Goal: Task Accomplishment & Management: Use online tool/utility

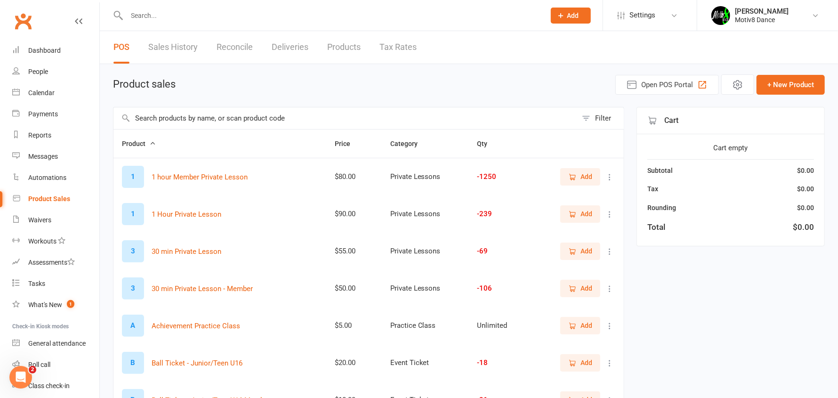
click at [189, 19] on input "text" at bounding box center [331, 15] width 415 height 13
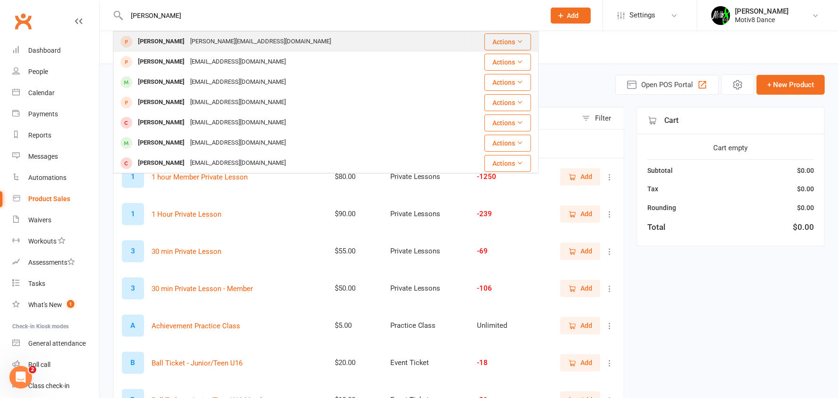
type input "[PERSON_NAME]"
click at [168, 42] on div "[PERSON_NAME]" at bounding box center [161, 42] width 52 height 14
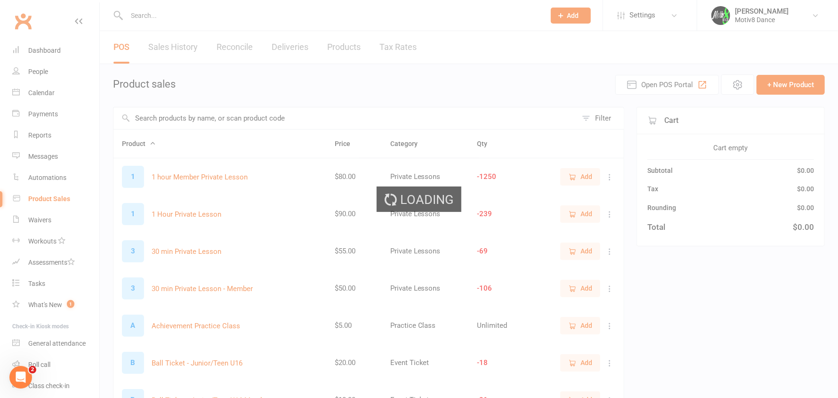
click at [153, 12] on input "text" at bounding box center [331, 15] width 415 height 13
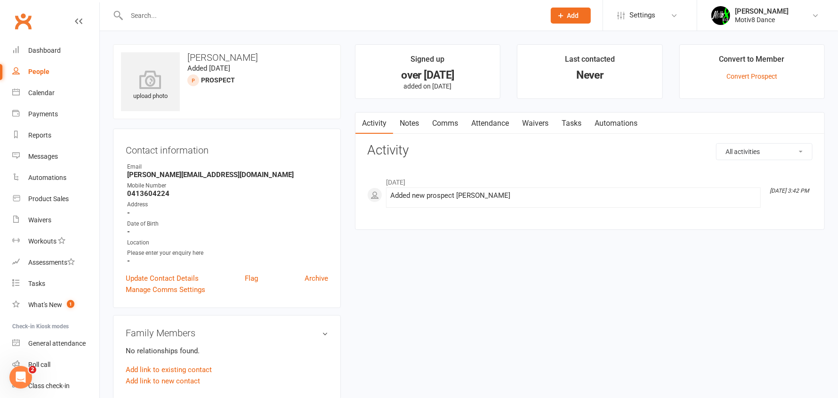
click at [148, 13] on input "text" at bounding box center [331, 15] width 415 height 13
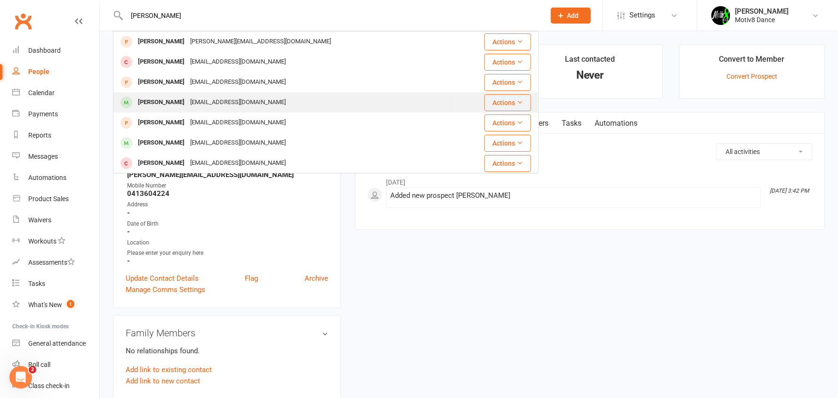
type input "[PERSON_NAME]"
click at [168, 103] on div "[PERSON_NAME]" at bounding box center [161, 103] width 52 height 14
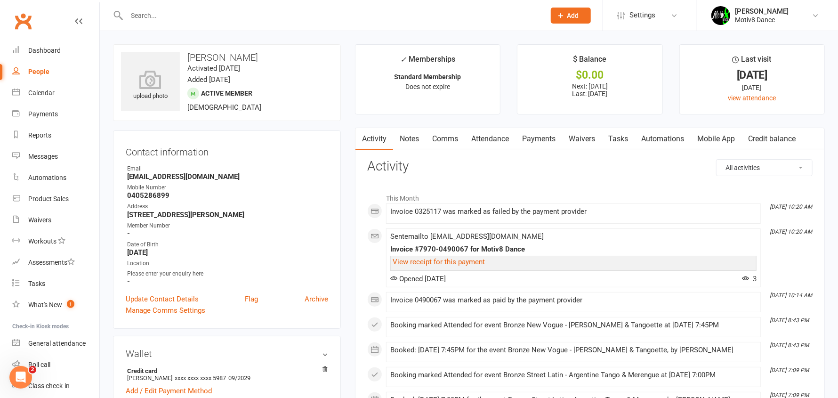
click at [552, 135] on link "Payments" at bounding box center [538, 139] width 47 height 22
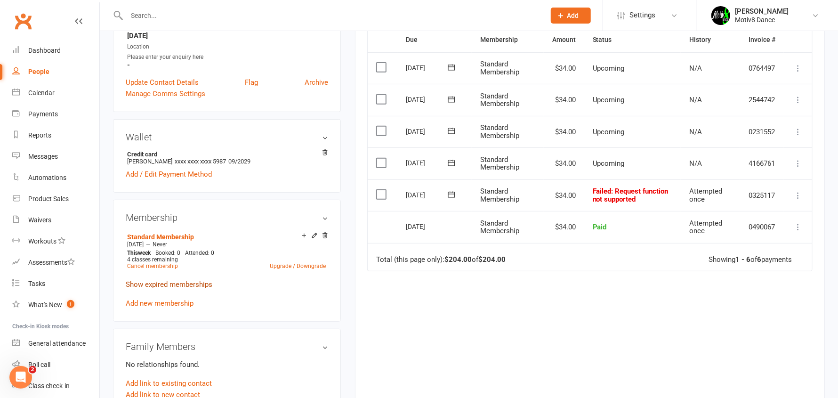
scroll to position [188, 0]
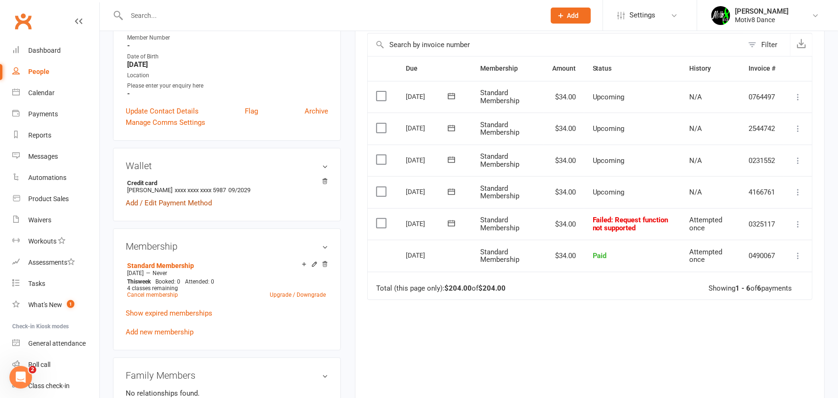
click at [185, 200] on link "Add / Edit Payment Method" at bounding box center [169, 202] width 86 height 11
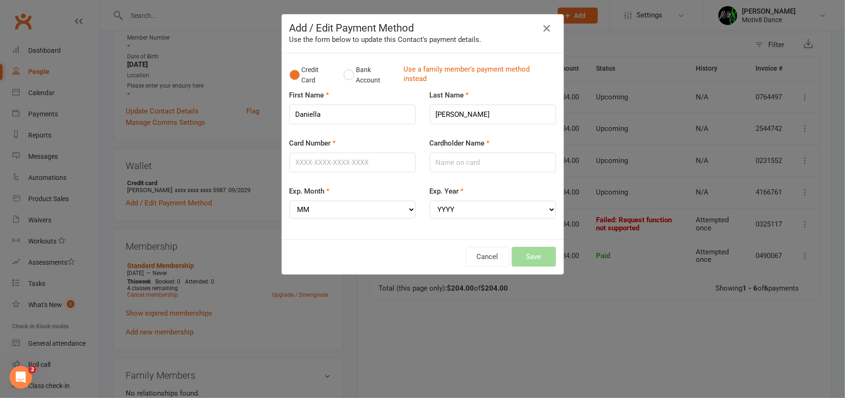
click at [542, 26] on icon "button" at bounding box center [546, 28] width 11 height 11
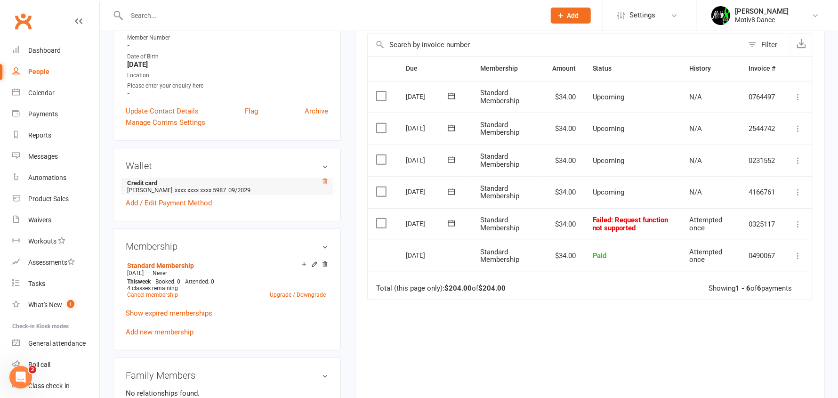
click at [326, 182] on icon at bounding box center [324, 181] width 7 height 7
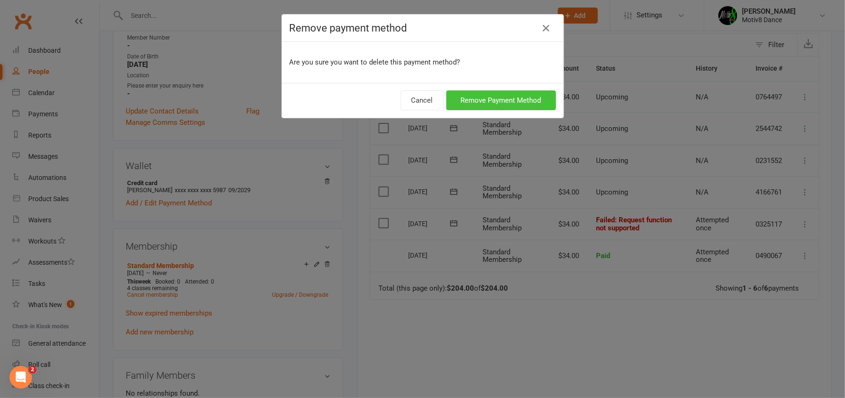
click at [493, 102] on button "Remove Payment Method" at bounding box center [501, 100] width 110 height 20
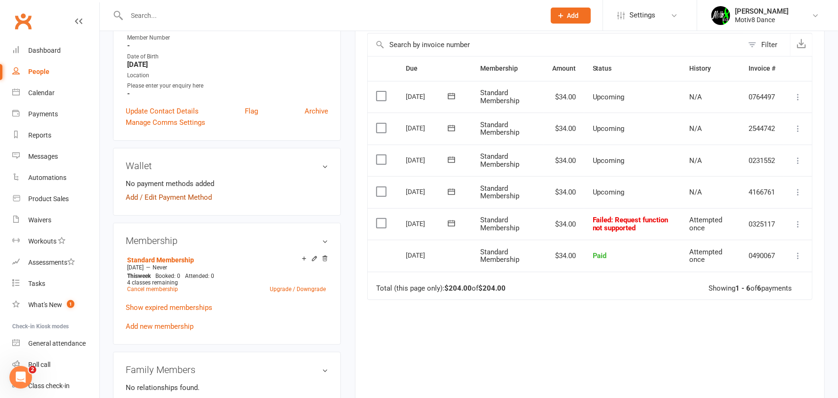
click at [188, 194] on link "Add / Edit Payment Method" at bounding box center [169, 197] width 86 height 11
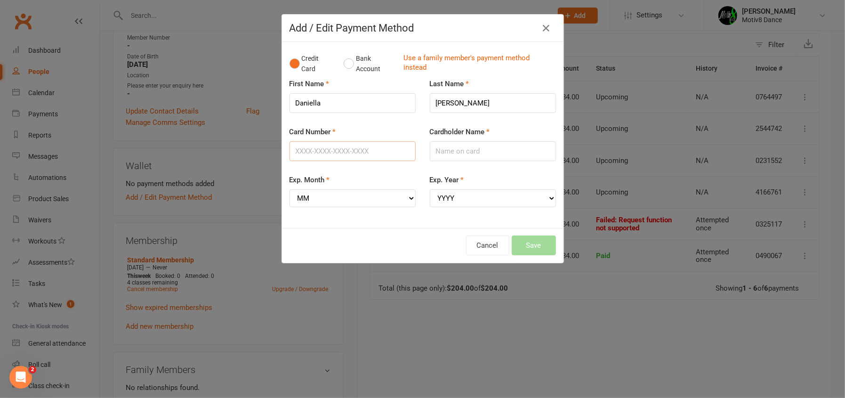
click at [313, 144] on input "Card Number" at bounding box center [352, 151] width 126 height 20
type input "[CREDIT_CARD_NUMBER]"
click at [408, 198] on select "MM 01 02 03 04 05 06 07 08 09 10 11 12" at bounding box center [352, 198] width 126 height 18
select select "08"
click at [289, 189] on select "MM 01 02 03 04 05 06 07 08 09 10 11 12" at bounding box center [352, 198] width 126 height 18
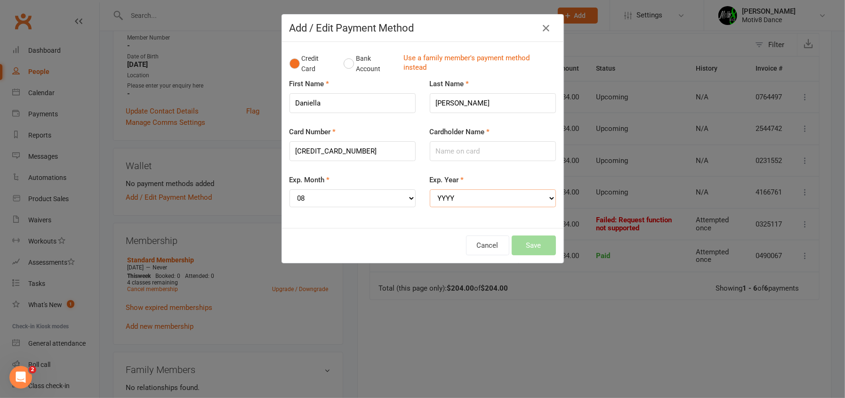
click at [544, 192] on select "YYYY 2025 2026 2027 2028 2029 2030 2031 2032 2033 2034" at bounding box center [493, 198] width 126 height 18
select select "2029"
click at [430, 189] on select "YYYY 2025 2026 2027 2028 2029 2030 2031 2032 2033 2034" at bounding box center [493, 198] width 126 height 18
click at [490, 152] on input "Cardholder Name" at bounding box center [493, 151] width 126 height 20
type input "[PERSON_NAME]"
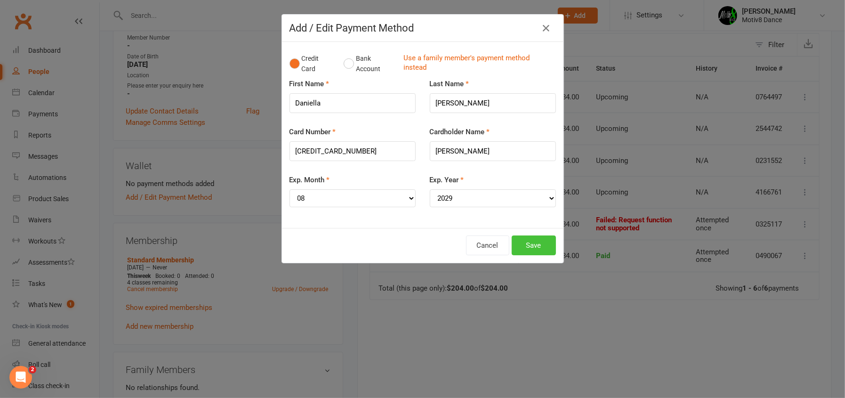
click at [541, 244] on button "Save" at bounding box center [534, 245] width 44 height 20
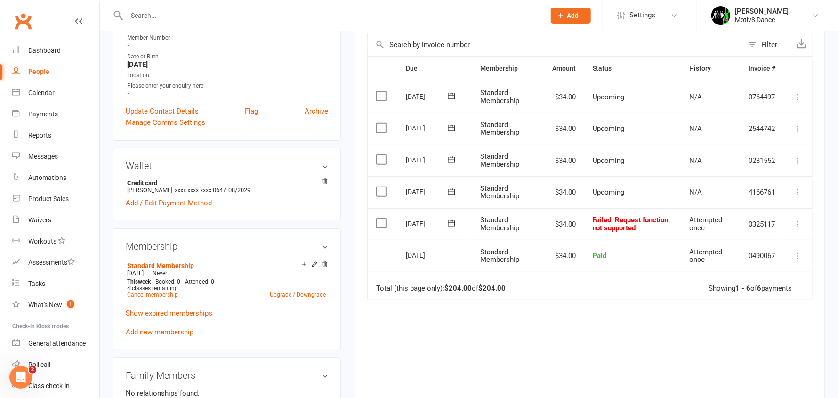
click at [795, 254] on icon at bounding box center [797, 255] width 9 height 9
click at [733, 311] on link "View invoice receipt" at bounding box center [756, 311] width 93 height 19
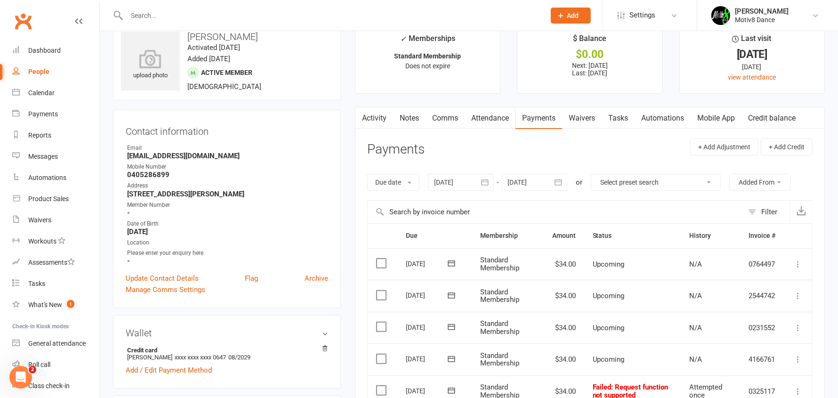
scroll to position [0, 0]
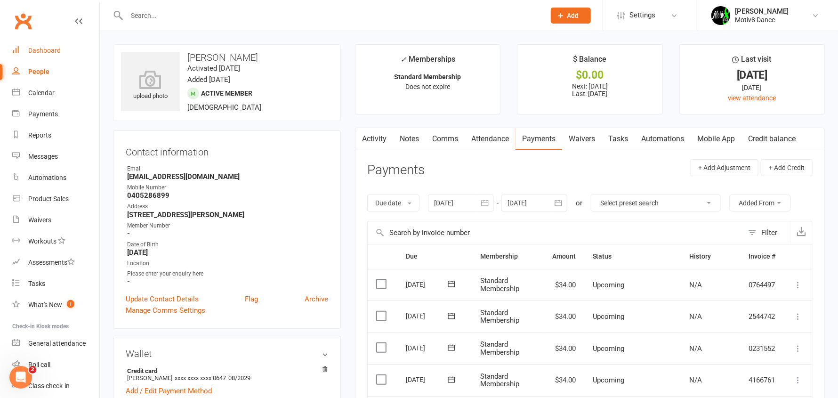
click at [50, 50] on div "Dashboard" at bounding box center [44, 51] width 32 height 8
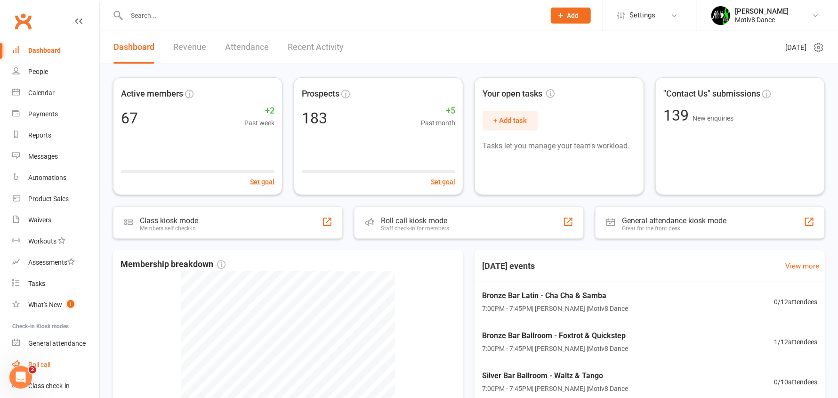
click at [51, 365] on link "Roll call" at bounding box center [55, 364] width 87 height 21
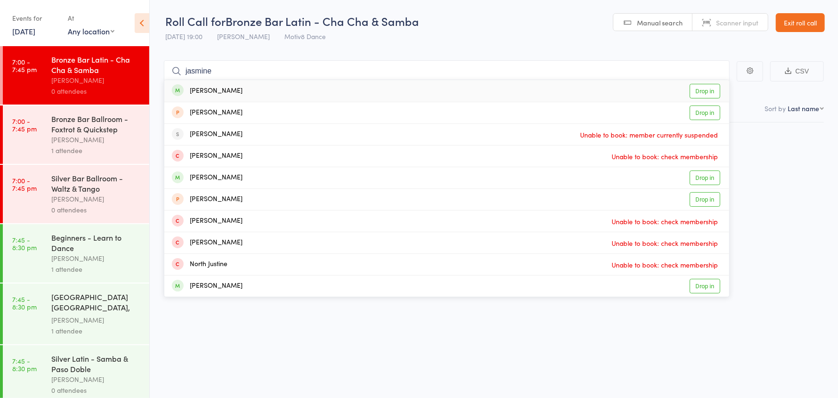
type input "jasmine"
click at [233, 96] on div "Jasmine Stinson" at bounding box center [207, 91] width 71 height 11
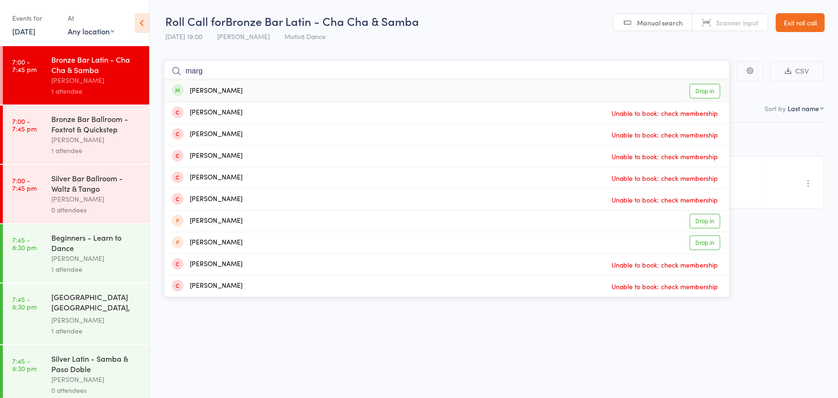
type input "marg"
click at [225, 92] on div "Marg Seiver" at bounding box center [207, 91] width 71 height 11
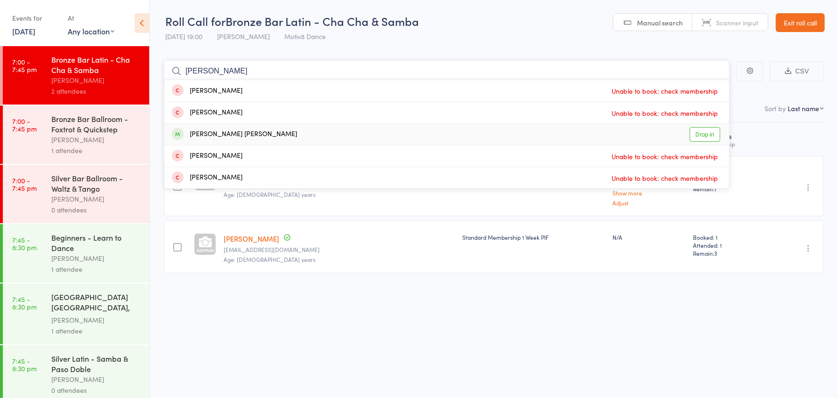
type input "nicholas"
click at [232, 134] on div "Nicholas Foster klein" at bounding box center [234, 134] width 125 height 11
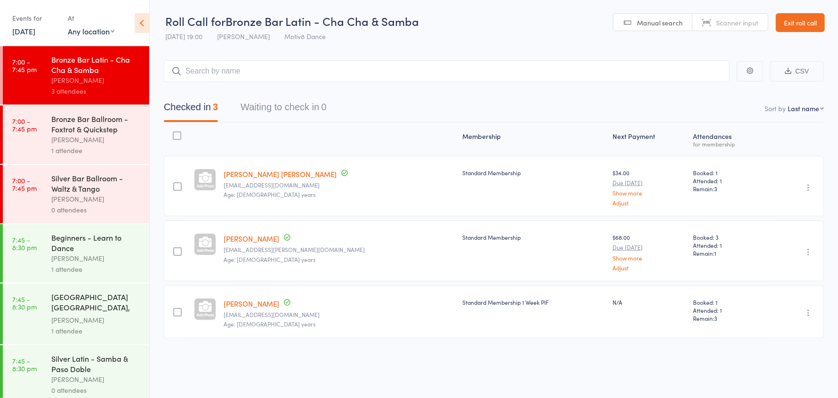
click at [96, 126] on div "Bronze Bar Ballroom - Foxtrot & Quickstep" at bounding box center [96, 123] width 90 height 21
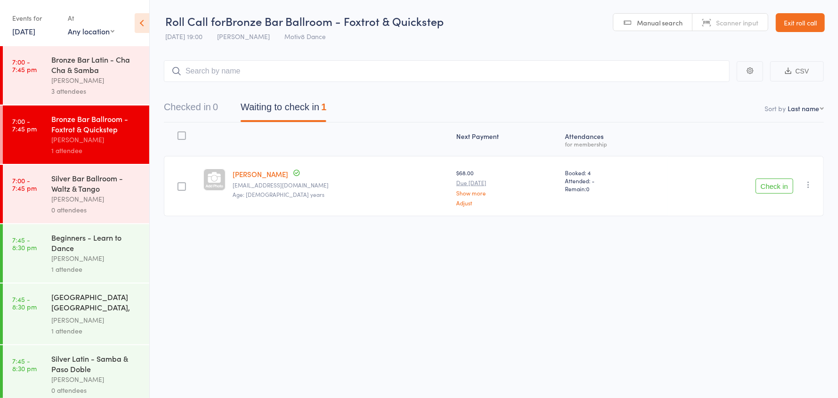
click at [774, 186] on button "Check in" at bounding box center [774, 185] width 38 height 15
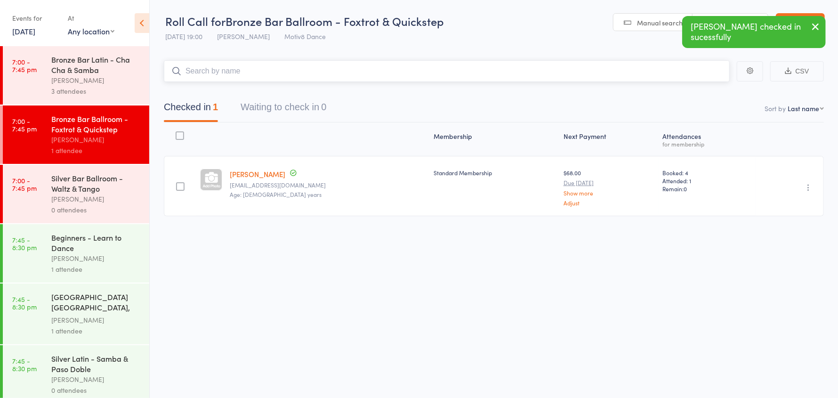
click at [195, 70] on input "search" at bounding box center [447, 71] width 566 height 22
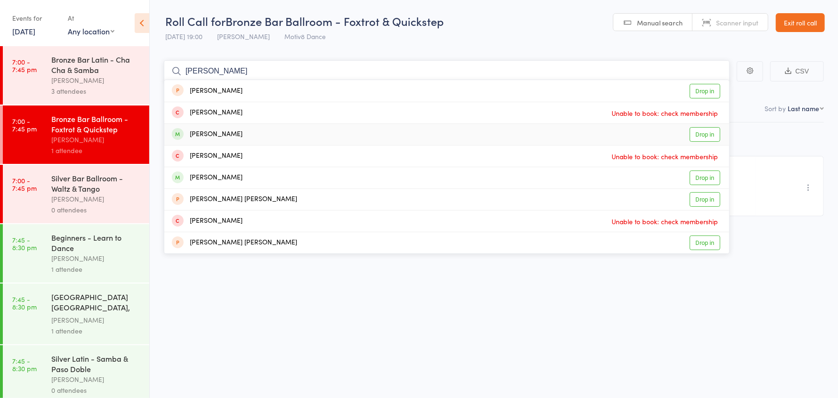
type input "josh"
click at [239, 139] on div "Joshua Rynan Drop in" at bounding box center [446, 134] width 565 height 21
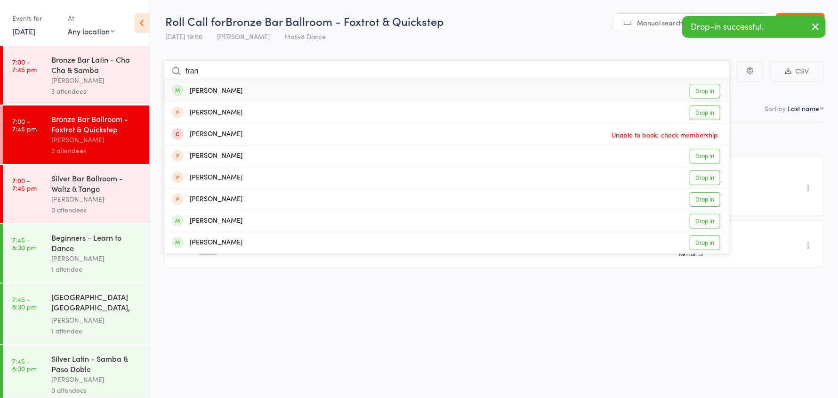
type input "fran"
click at [247, 88] on div "Silva Fran Drop in" at bounding box center [446, 91] width 565 height 22
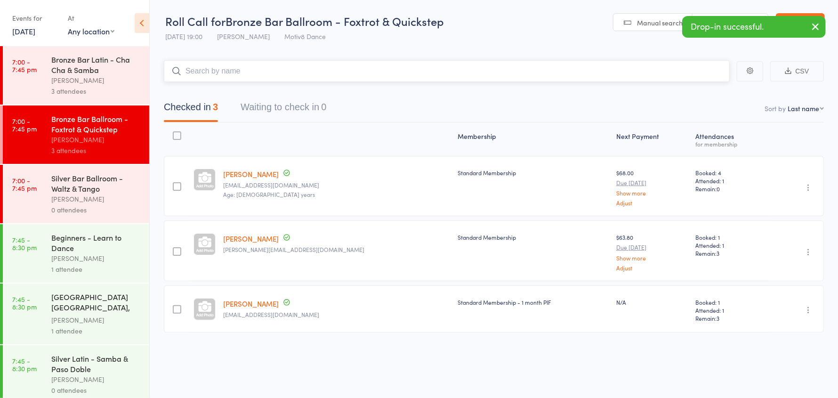
click at [240, 71] on input "search" at bounding box center [447, 71] width 566 height 22
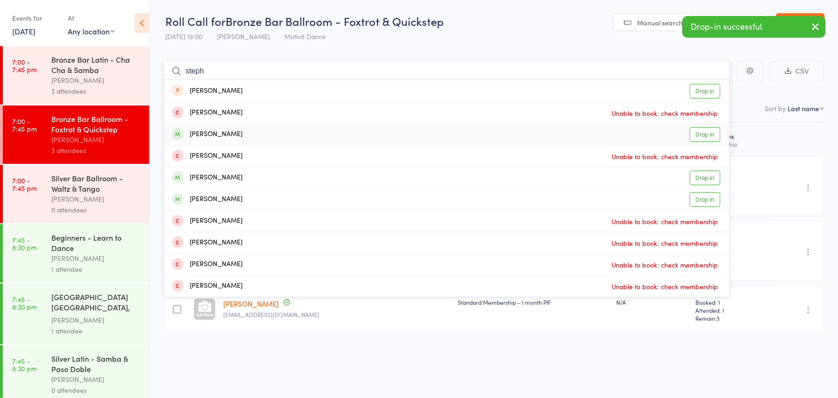
type input "steph"
drag, startPoint x: 230, startPoint y: 135, endPoint x: 233, endPoint y: 101, distance: 34.0
click at [230, 134] on div "Stephanie Webb" at bounding box center [207, 134] width 71 height 11
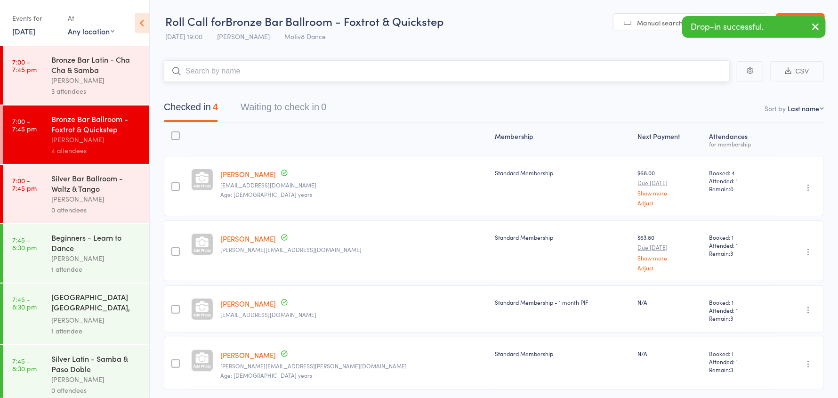
click at [234, 71] on input "search" at bounding box center [447, 71] width 566 height 22
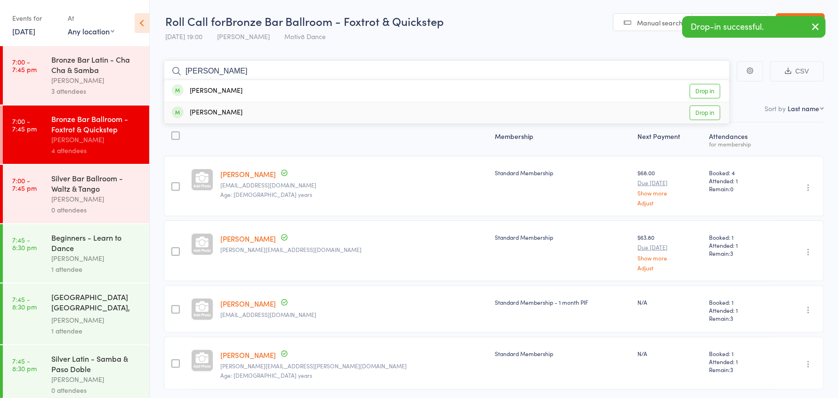
type input "barba"
click at [228, 112] on div "Chambers Barbara" at bounding box center [207, 112] width 71 height 11
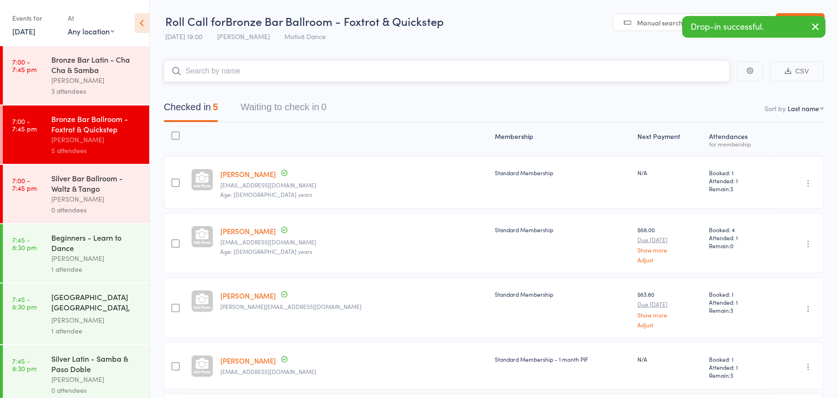
click at [222, 72] on input "search" at bounding box center [447, 71] width 566 height 22
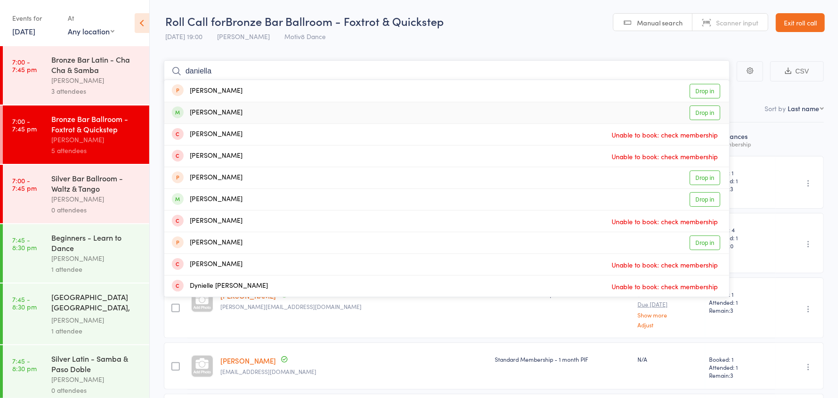
type input "daniella"
click at [230, 111] on div "[PERSON_NAME]" at bounding box center [207, 112] width 71 height 11
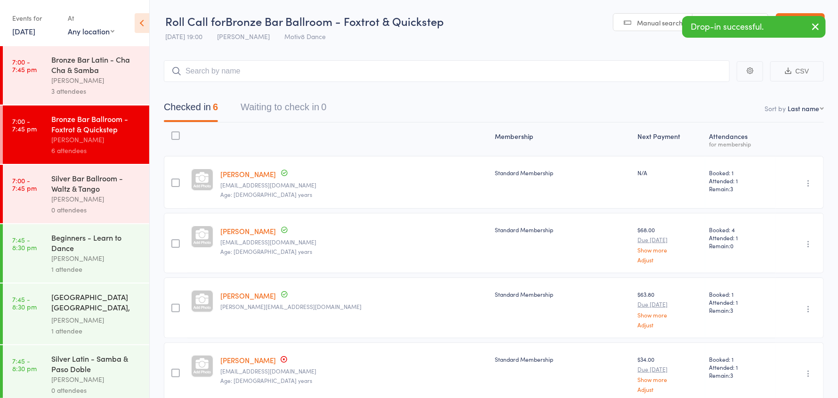
click at [69, 192] on div "Silver Bar Ballroom - Waltz & Tango" at bounding box center [96, 183] width 90 height 21
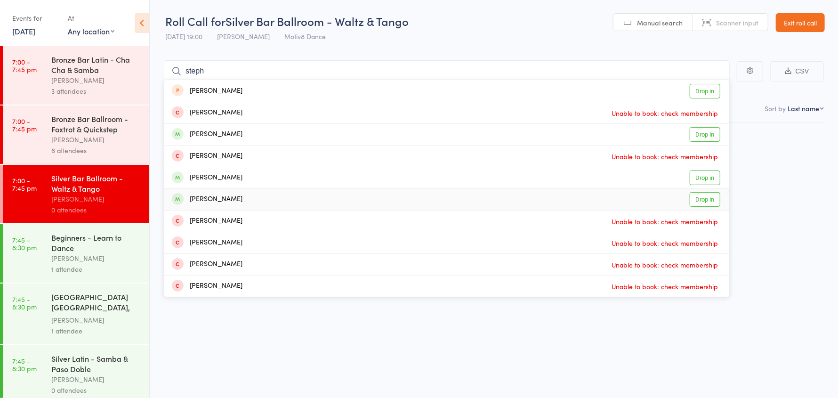
type input "steph"
click at [219, 198] on div "Stephanie Robinson" at bounding box center [207, 199] width 71 height 11
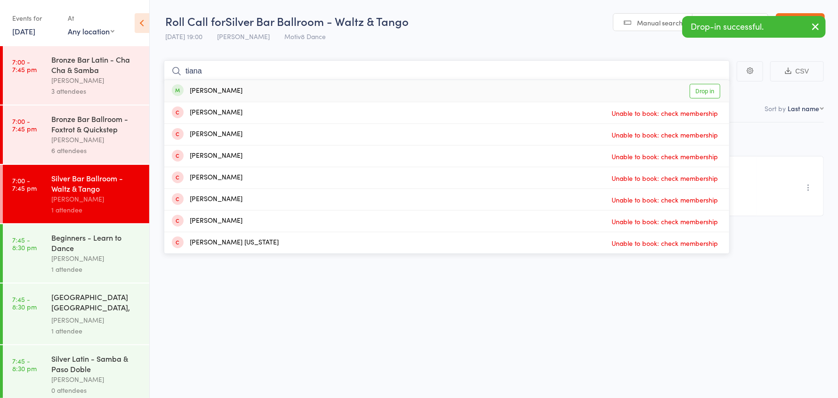
type input "tiana"
click at [233, 91] on div "Tiana Marshall" at bounding box center [207, 91] width 71 height 11
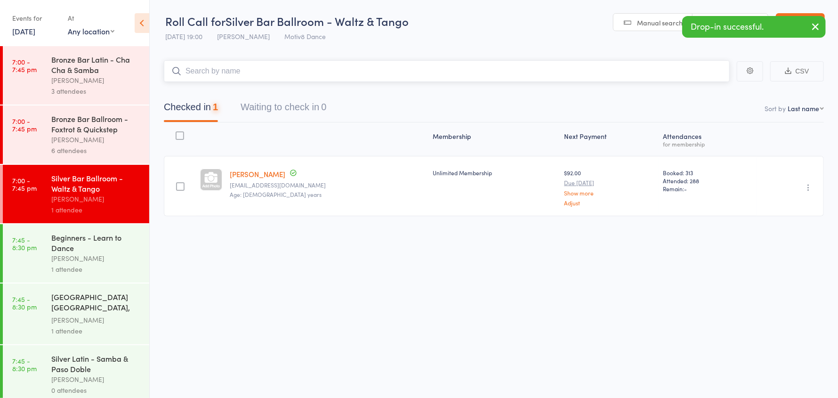
click at [231, 70] on input "search" at bounding box center [447, 71] width 566 height 22
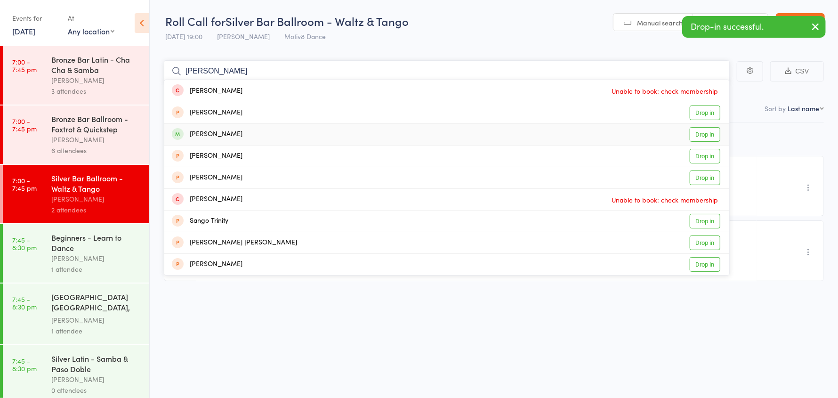
type input "sandra"
click at [228, 133] on div "Morgan_Young Sandra" at bounding box center [207, 134] width 71 height 11
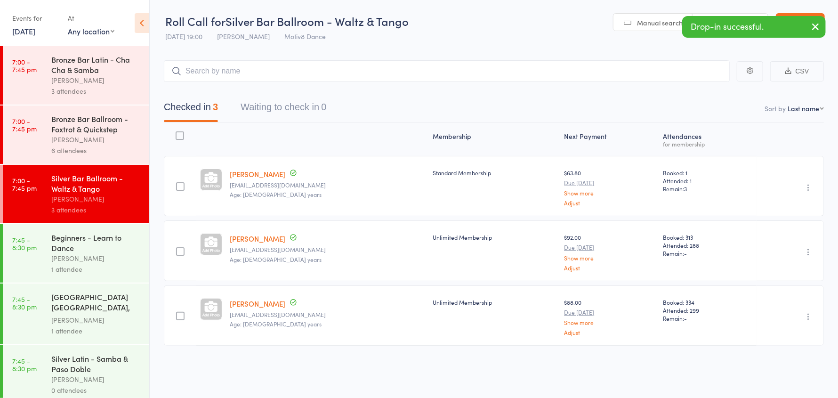
click at [94, 256] on div "[PERSON_NAME]" at bounding box center [96, 258] width 90 height 11
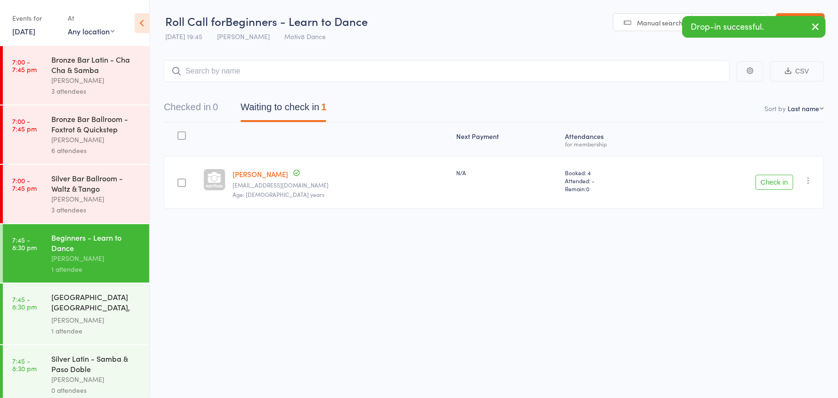
click at [810, 180] on icon "button" at bounding box center [807, 180] width 9 height 9
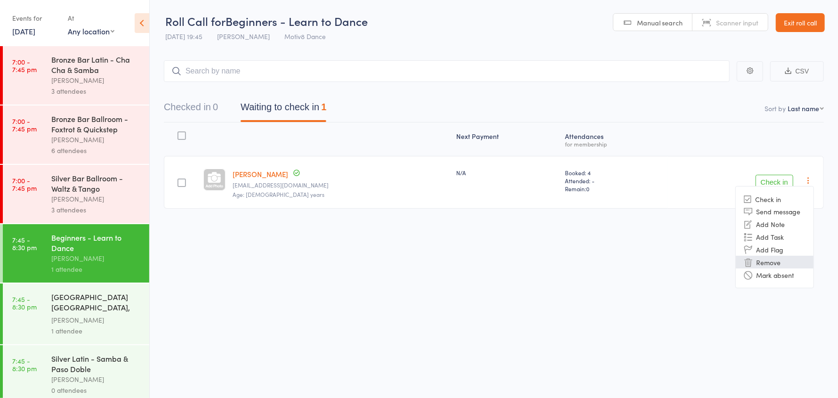
click at [778, 260] on li "Remove" at bounding box center [775, 262] width 78 height 13
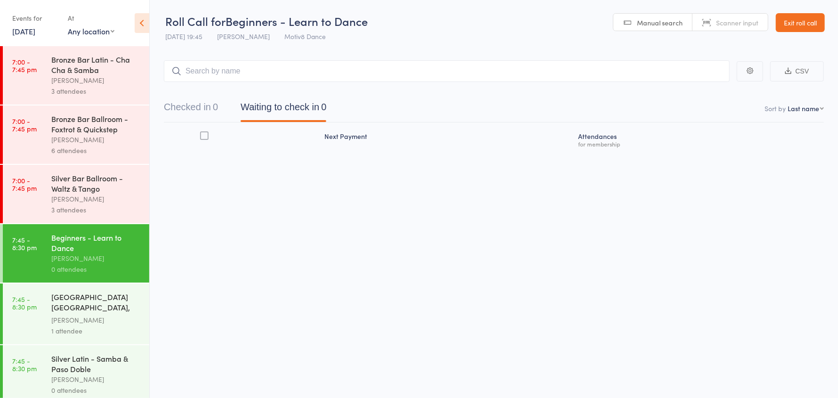
click at [79, 301] on div "[GEOGRAPHIC_DATA] [GEOGRAPHIC_DATA], West Coast Swing" at bounding box center [96, 302] width 90 height 23
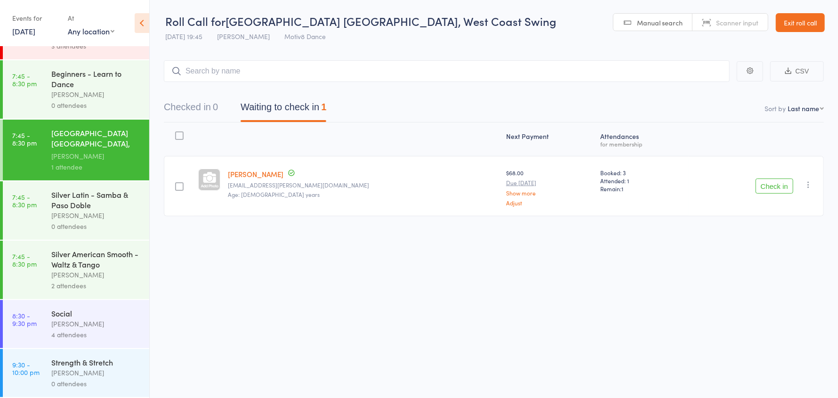
scroll to position [167, 0]
click at [96, 210] on div "Natalie Jarvie" at bounding box center [96, 215] width 90 height 11
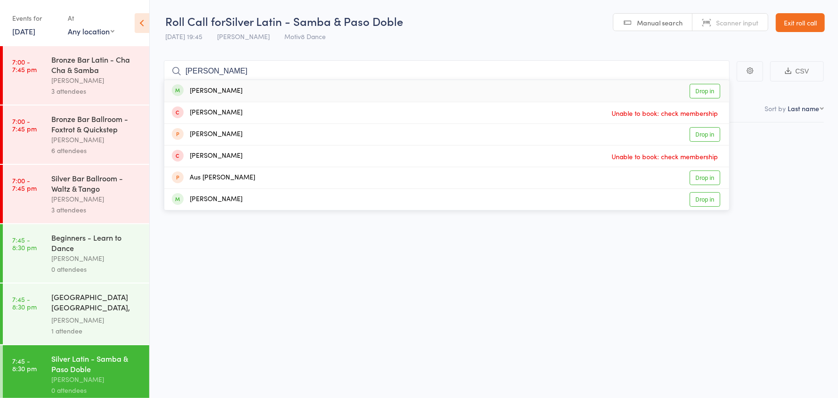
type input "donna"
click at [250, 92] on div "Freeman Donna Drop in" at bounding box center [446, 91] width 565 height 22
